Goal: Task Accomplishment & Management: Manage account settings

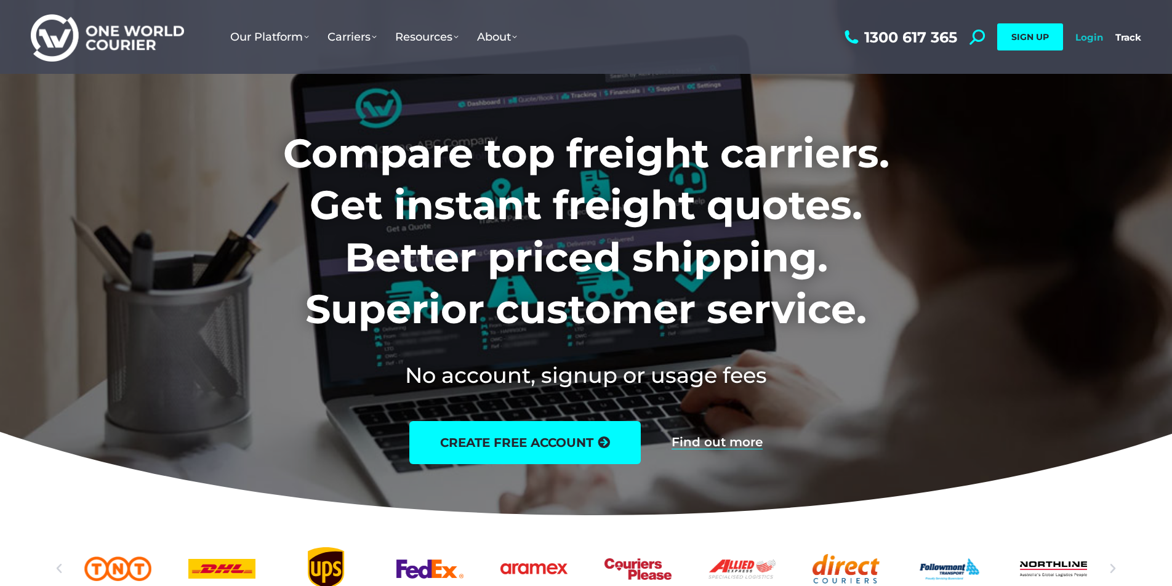
click at [1087, 39] on link "Login" at bounding box center [1089, 37] width 28 height 12
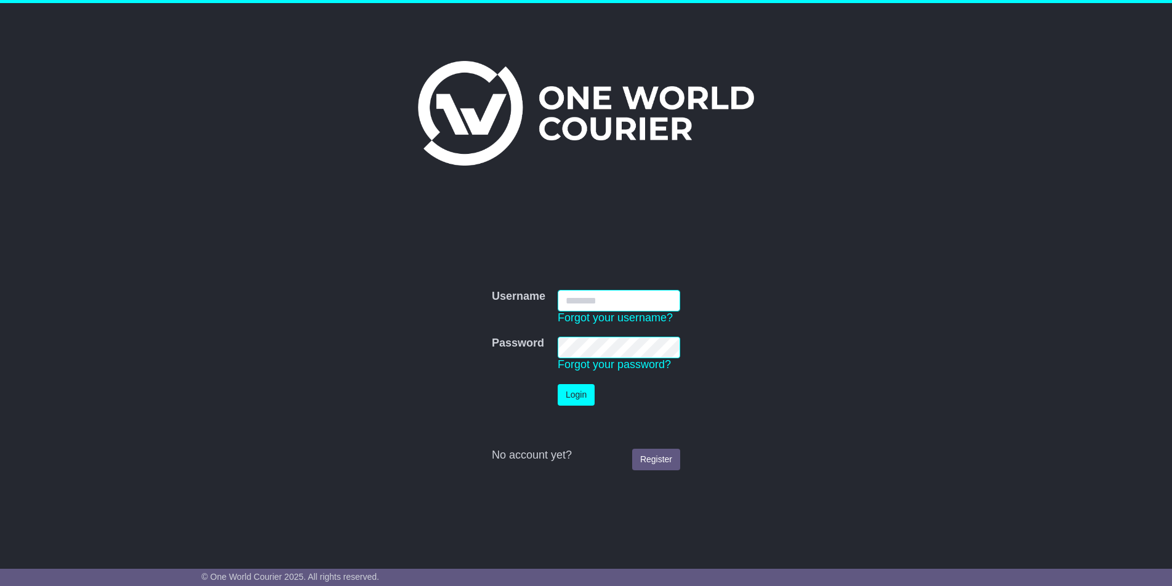
type input "**********"
click at [568, 400] on button "Login" at bounding box center [576, 395] width 37 height 22
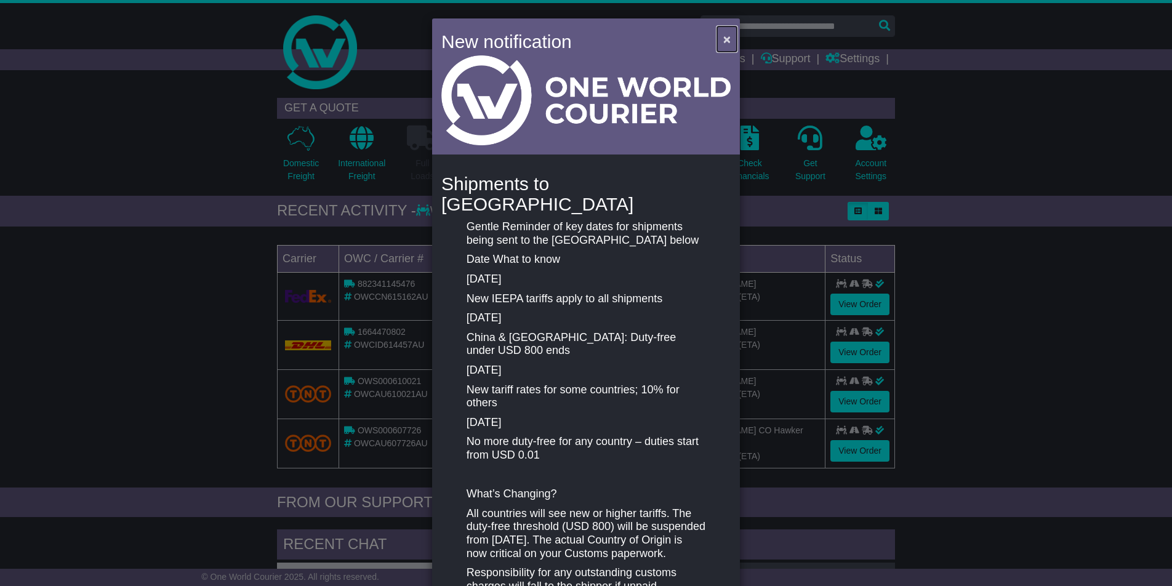
click at [723, 38] on span "×" at bounding box center [726, 39] width 7 height 14
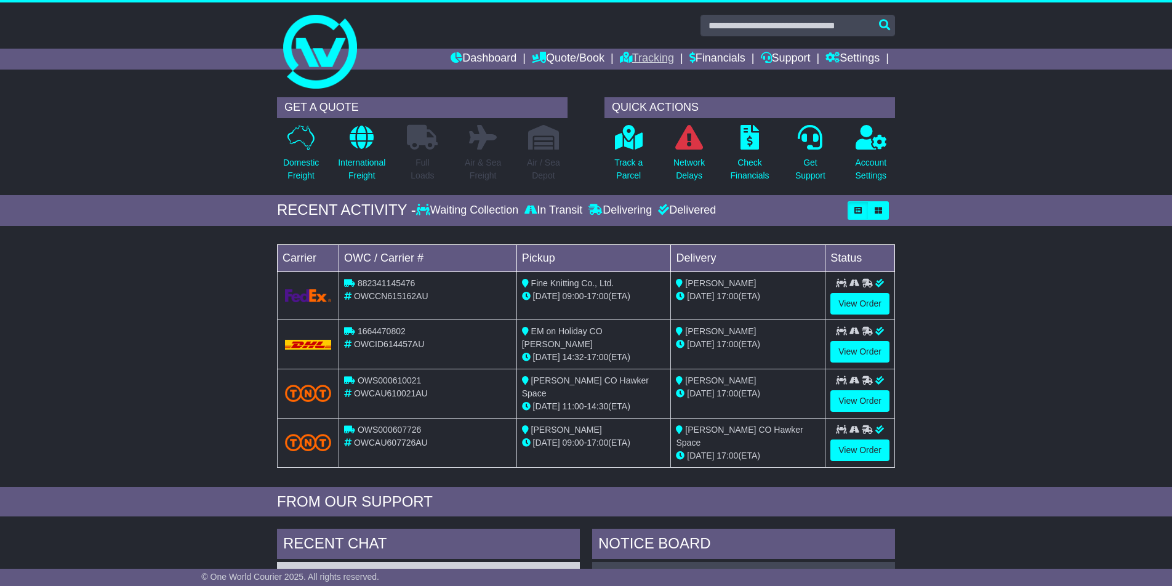
scroll to position [4, 0]
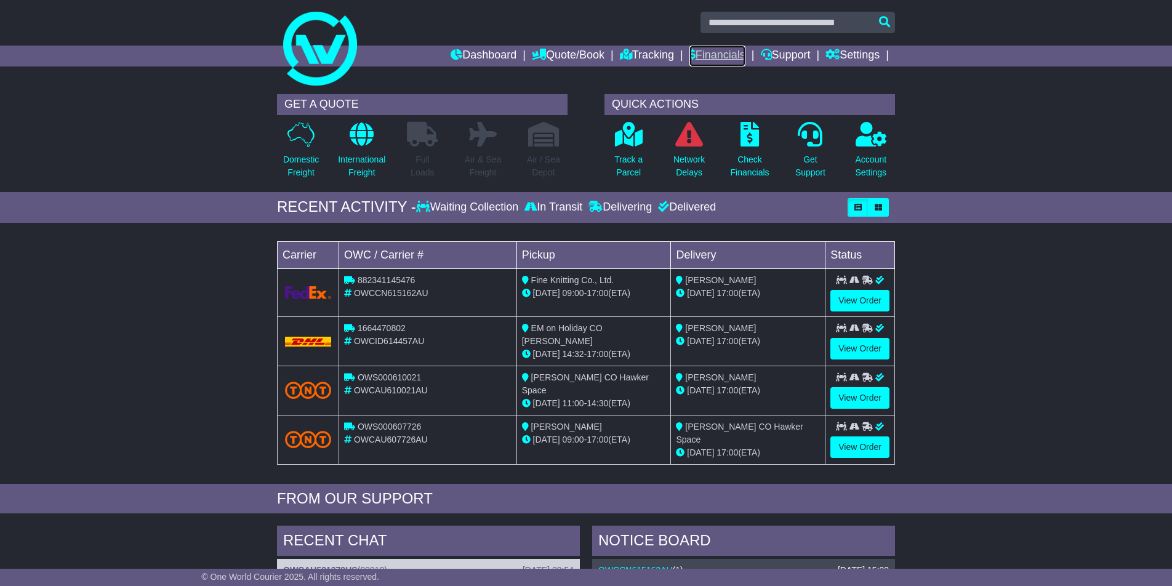
click at [716, 58] on link "Financials" at bounding box center [717, 56] width 56 height 21
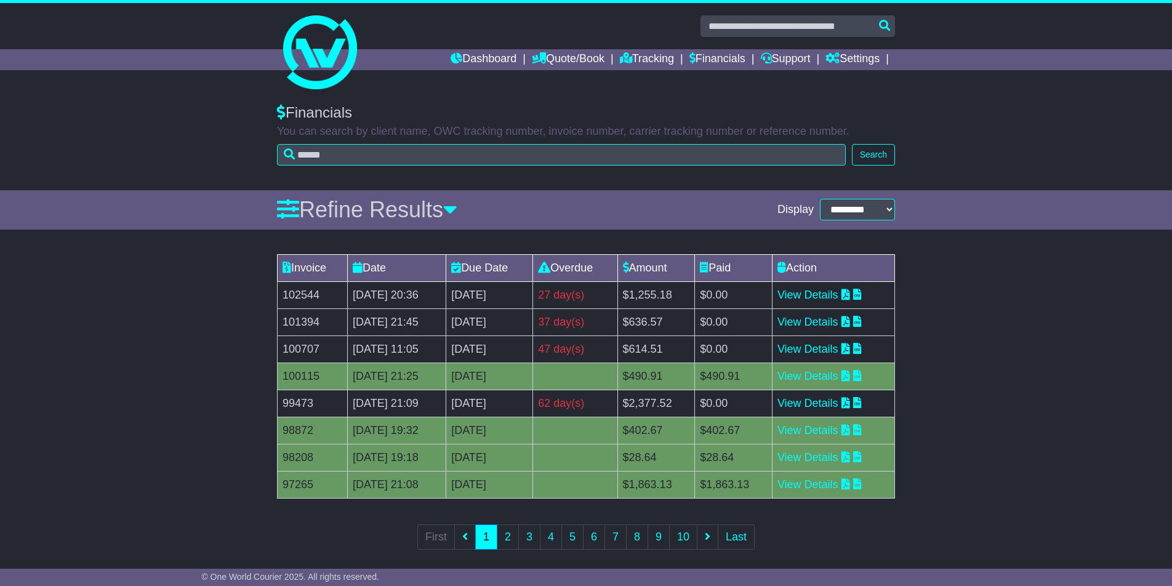
scroll to position [10, 0]
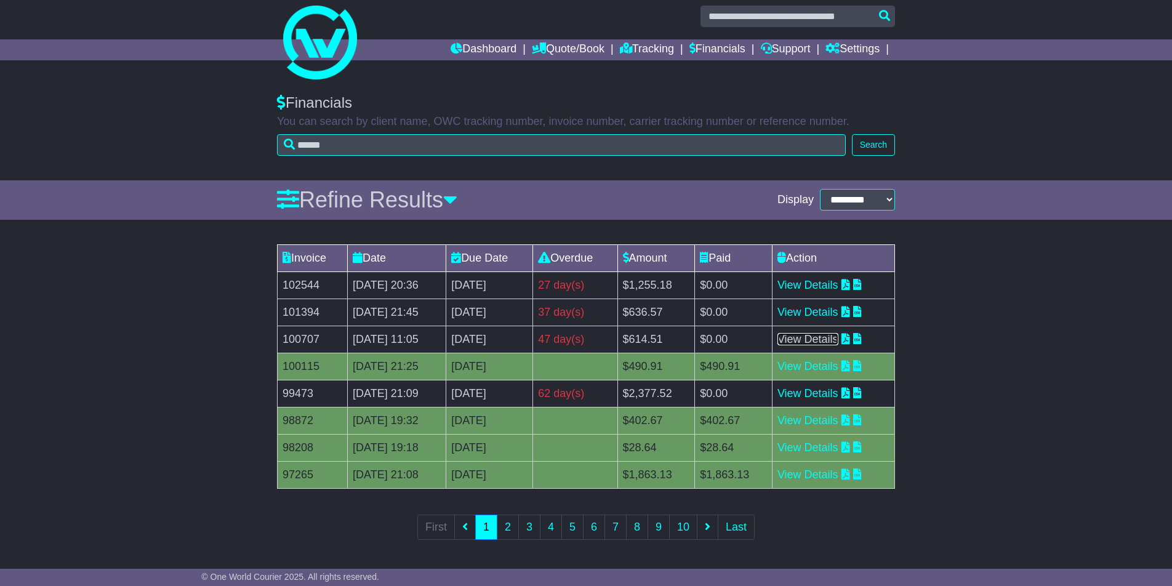
click at [835, 342] on link "View Details" at bounding box center [807, 339] width 61 height 12
click at [455, 43] on link "Dashboard" at bounding box center [483, 49] width 66 height 21
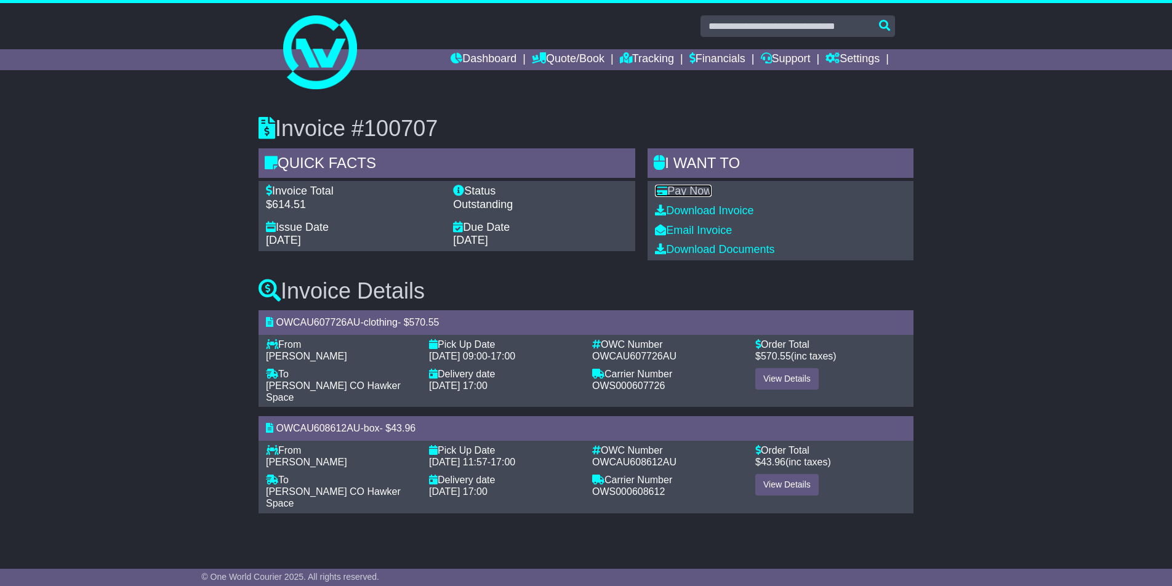
click at [698, 187] on link "Pay Now" at bounding box center [683, 191] width 57 height 12
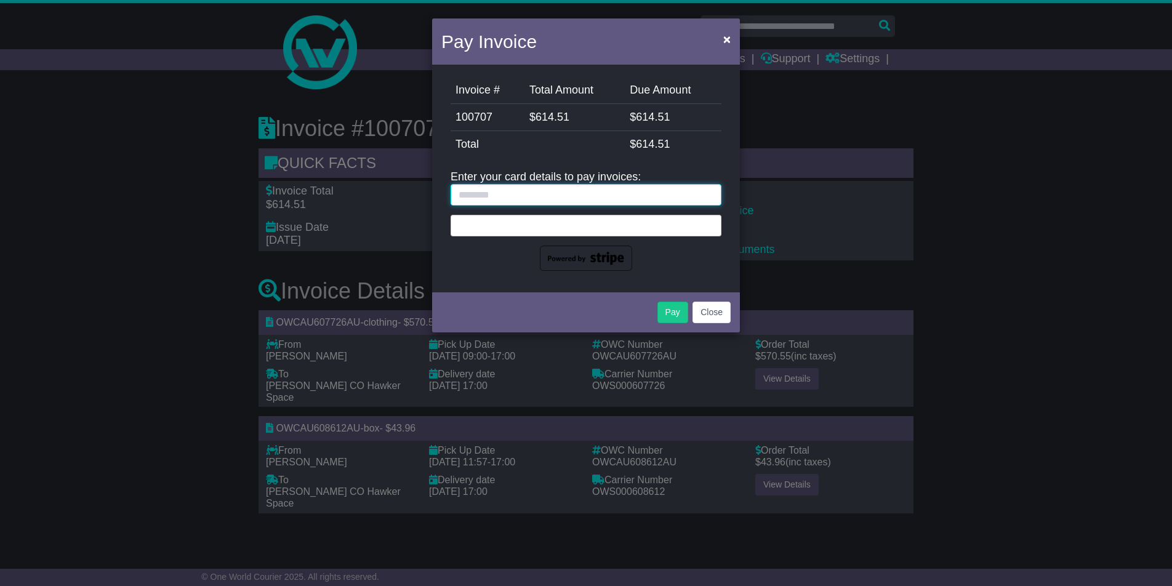
click at [474, 197] on input "text" at bounding box center [585, 195] width 271 height 22
type input "*"
type input "**********"
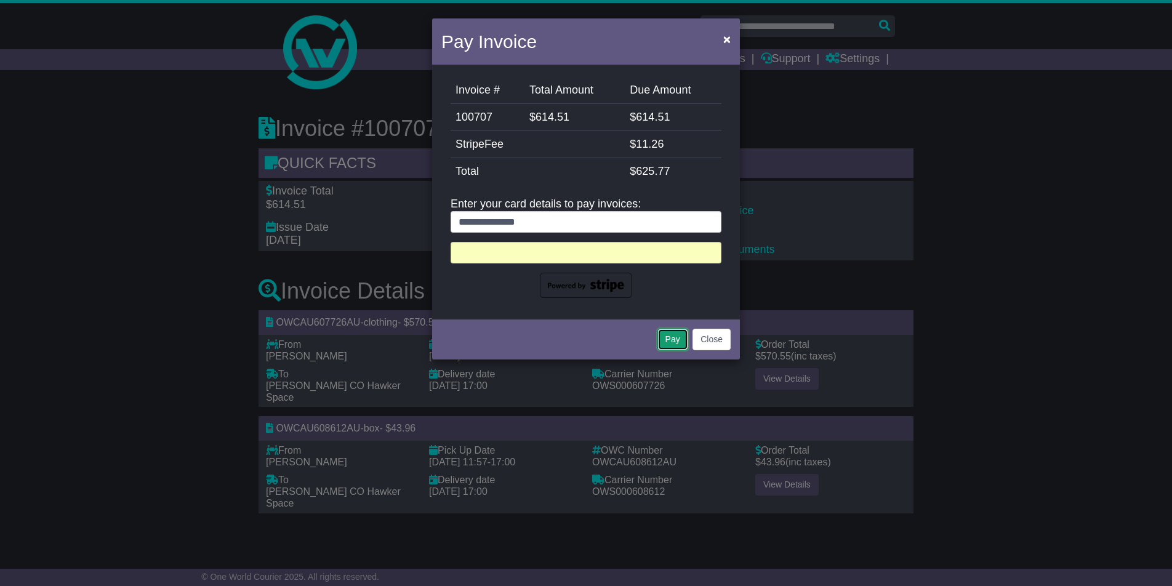
click at [673, 345] on button "Pay" at bounding box center [672, 340] width 31 height 22
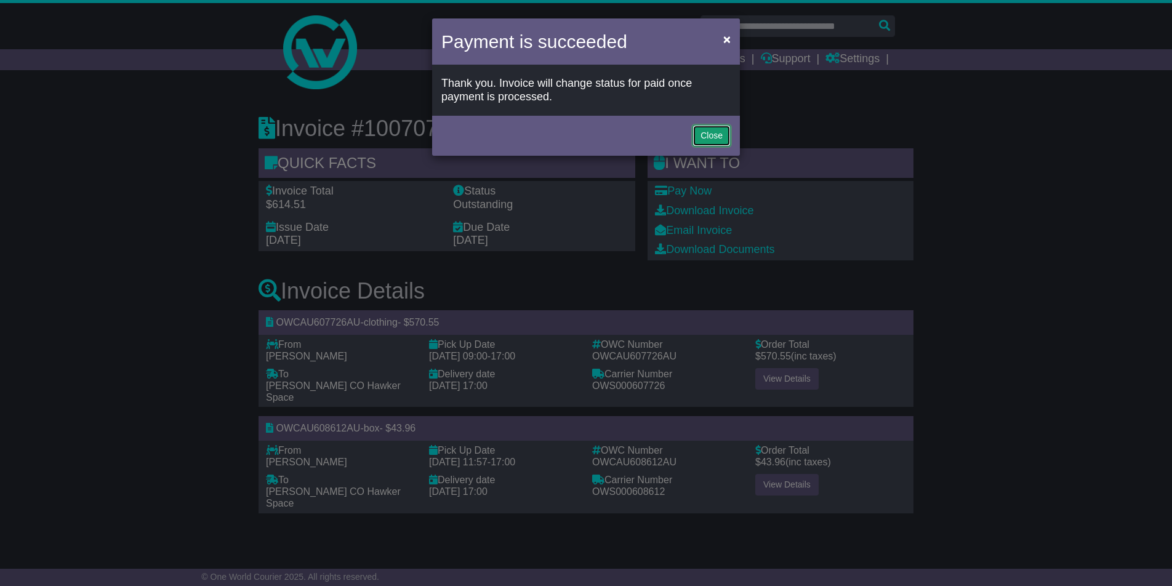
click at [705, 133] on button "Close" at bounding box center [711, 136] width 38 height 22
